Goal: Task Accomplishment & Management: Use online tool/utility

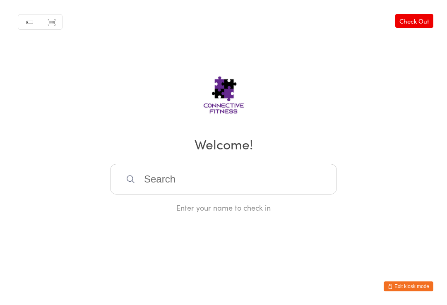
click at [222, 179] on input "search" at bounding box center [223, 179] width 227 height 31
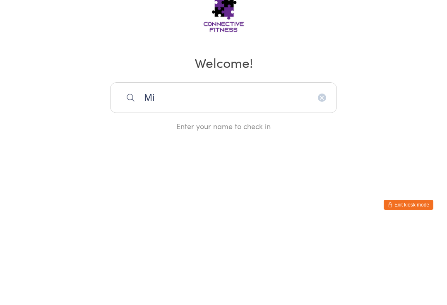
type input "M"
type input "F"
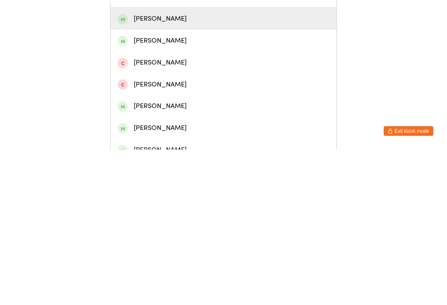
scroll to position [36, 0]
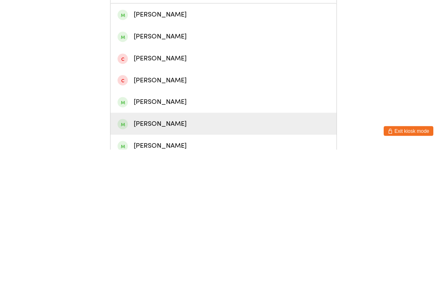
type input "[PERSON_NAME]"
click at [163, 273] on div "[PERSON_NAME]" at bounding box center [223, 278] width 212 height 11
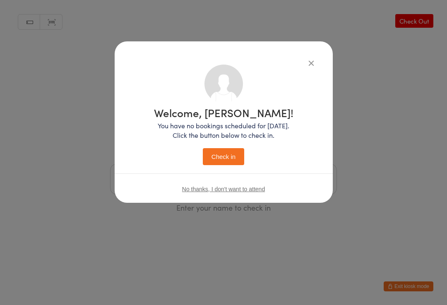
click at [229, 149] on button "Check in" at bounding box center [223, 156] width 41 height 17
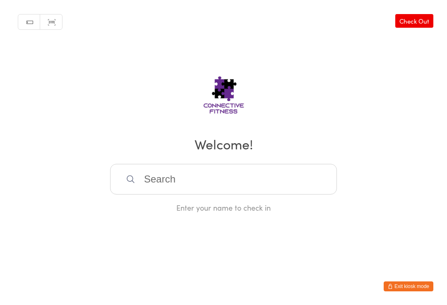
click at [202, 192] on input "search" at bounding box center [223, 179] width 227 height 31
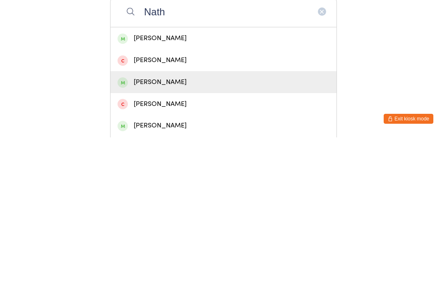
type input "Nath"
click at [190, 244] on div "[PERSON_NAME]" at bounding box center [223, 249] width 212 height 11
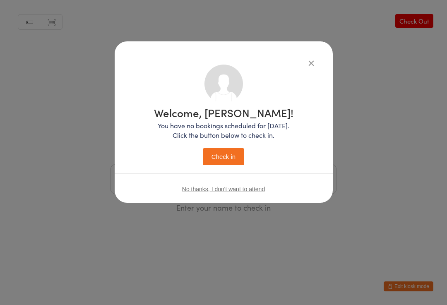
click at [227, 160] on button "Check in" at bounding box center [223, 156] width 41 height 17
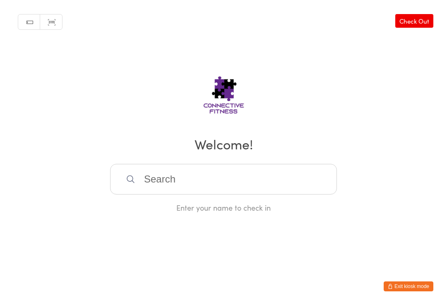
click at [194, 169] on input "search" at bounding box center [223, 179] width 227 height 31
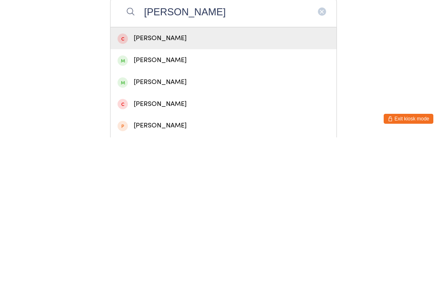
type input "[PERSON_NAME]"
click at [154, 222] on div "[PERSON_NAME]" at bounding box center [223, 227] width 212 height 11
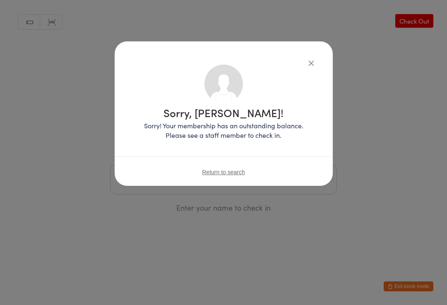
click at [227, 171] on span "Return to search" at bounding box center [223, 172] width 43 height 7
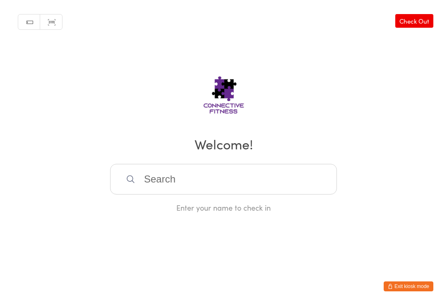
click at [170, 191] on input "search" at bounding box center [223, 179] width 227 height 31
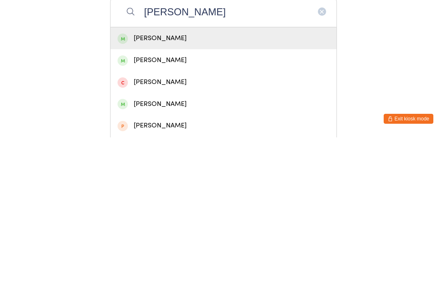
type input "[PERSON_NAME]"
click at [151, 195] on div "[PERSON_NAME]" at bounding box center [223, 206] width 226 height 22
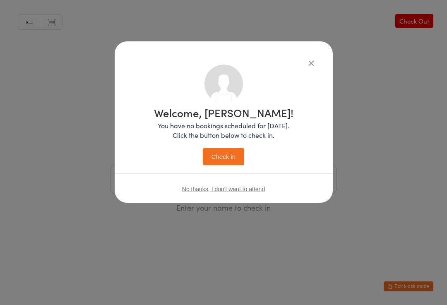
click at [223, 157] on button "Check in" at bounding box center [223, 156] width 41 height 17
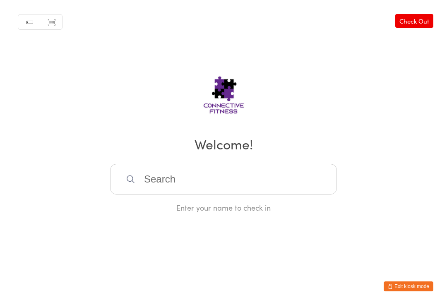
click at [160, 182] on input "search" at bounding box center [223, 179] width 227 height 31
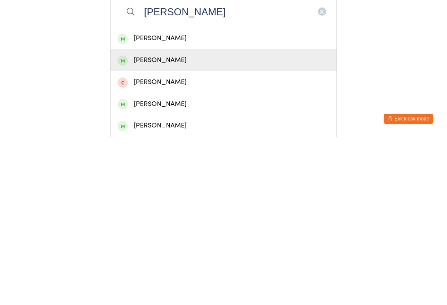
type input "[PERSON_NAME]"
click at [152, 222] on div "[PERSON_NAME]" at bounding box center [223, 227] width 212 height 11
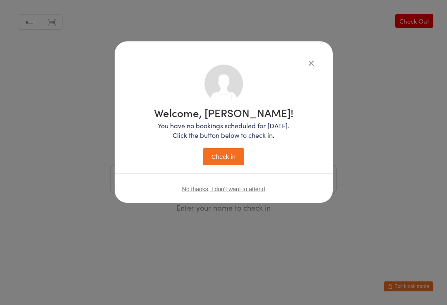
click at [220, 158] on button "Check in" at bounding box center [223, 156] width 41 height 17
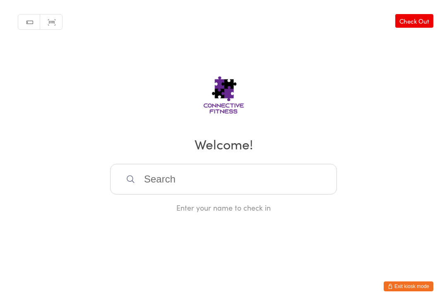
click at [159, 184] on input "search" at bounding box center [223, 179] width 227 height 31
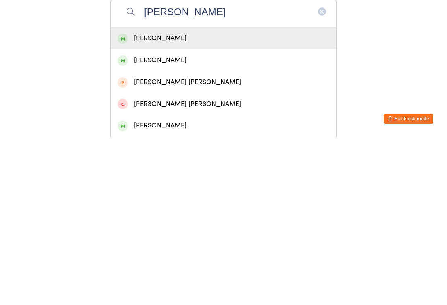
type input "[PERSON_NAME]"
click at [153, 200] on div "[PERSON_NAME]" at bounding box center [223, 205] width 212 height 11
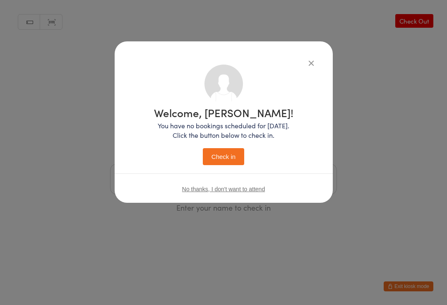
click at [215, 159] on button "Check in" at bounding box center [223, 156] width 41 height 17
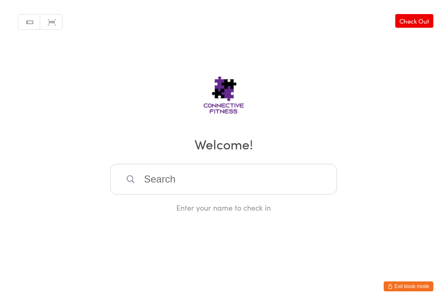
click at [157, 178] on input "search" at bounding box center [223, 179] width 227 height 31
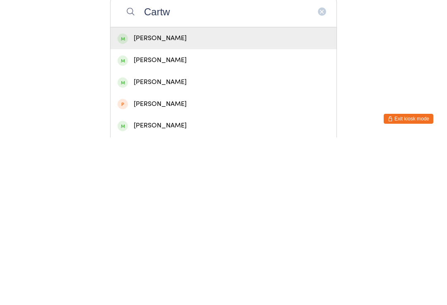
type input "Cartw"
click at [136, 200] on div "[PERSON_NAME]" at bounding box center [223, 205] width 212 height 11
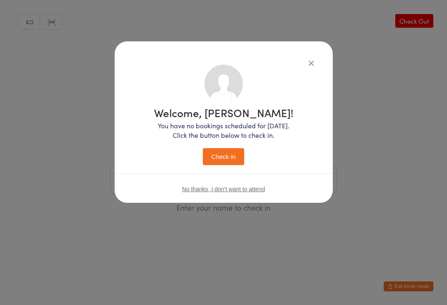
click at [214, 155] on button "Check in" at bounding box center [223, 156] width 41 height 17
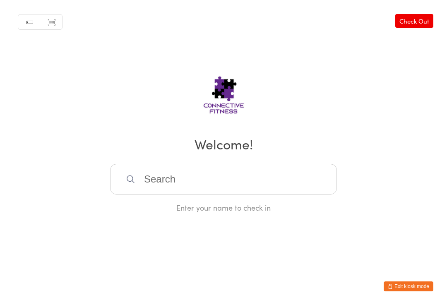
click at [172, 191] on input "search" at bounding box center [223, 179] width 227 height 31
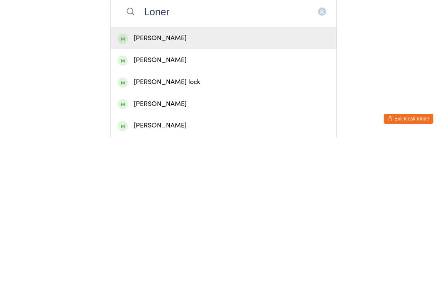
type input "Loner"
click at [202, 195] on div "[PERSON_NAME]" at bounding box center [223, 206] width 226 height 22
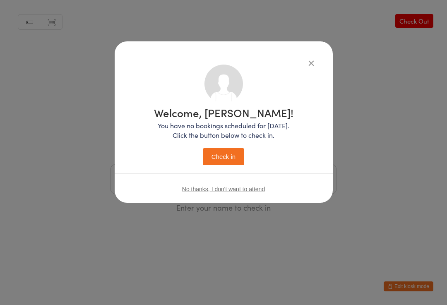
click at [229, 157] on button "Check in" at bounding box center [223, 156] width 41 height 17
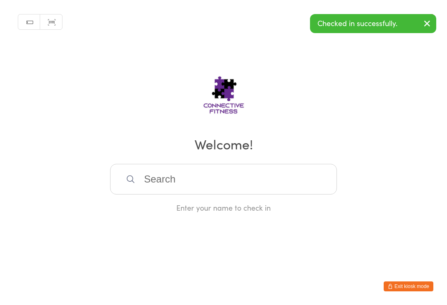
click at [162, 191] on input "search" at bounding box center [223, 179] width 227 height 31
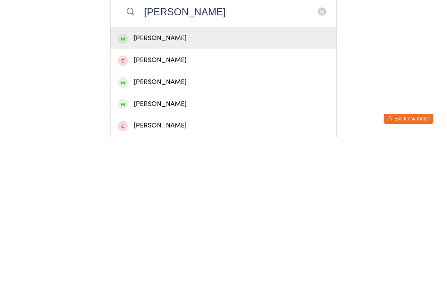
type input "[PERSON_NAME]"
click at [176, 200] on div "[PERSON_NAME]" at bounding box center [223, 205] width 212 height 11
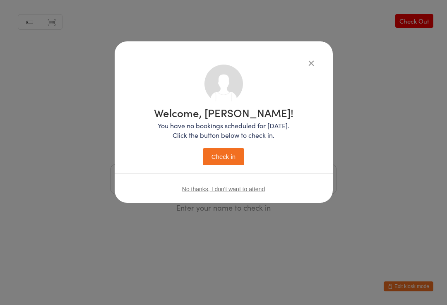
click at [234, 155] on button "Check in" at bounding box center [223, 156] width 41 height 17
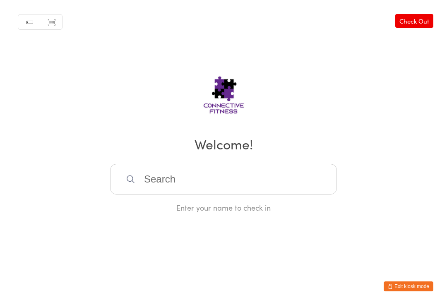
click at [192, 177] on input "search" at bounding box center [223, 179] width 227 height 31
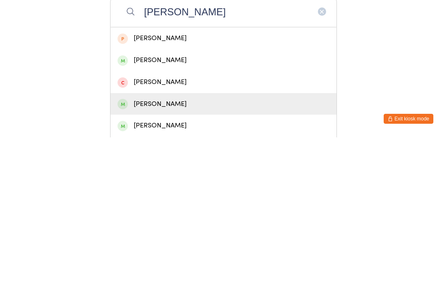
type input "[PERSON_NAME]"
click at [147, 266] on div "[PERSON_NAME]" at bounding box center [223, 271] width 212 height 11
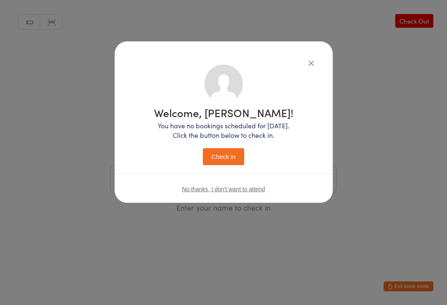
click at [218, 154] on button "Check in" at bounding box center [223, 156] width 41 height 17
